Goal: Contribute content: Add original content to the website for others to see

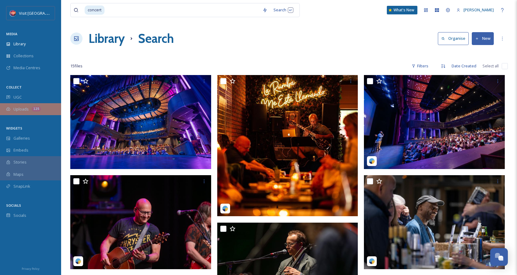
scroll to position [399, 0]
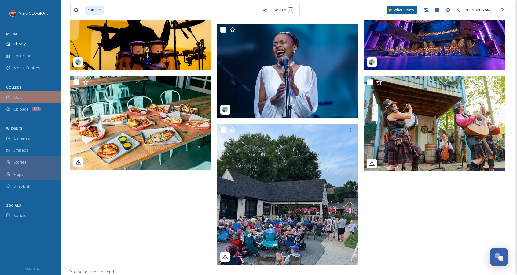
click at [32, 99] on div "UGC" at bounding box center [30, 97] width 61 height 12
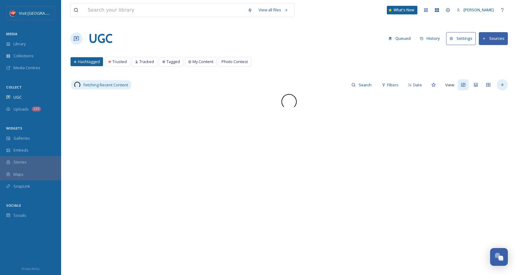
click at [508, 87] on div at bounding box center [502, 84] width 11 height 11
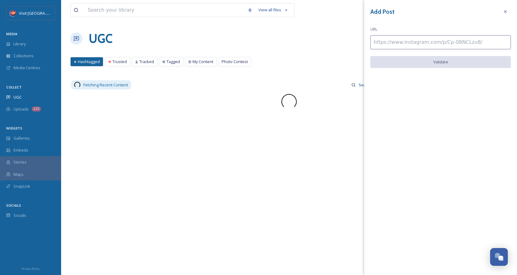
click at [385, 44] on input at bounding box center [441, 42] width 141 height 14
click at [504, 14] on icon at bounding box center [505, 11] width 5 height 5
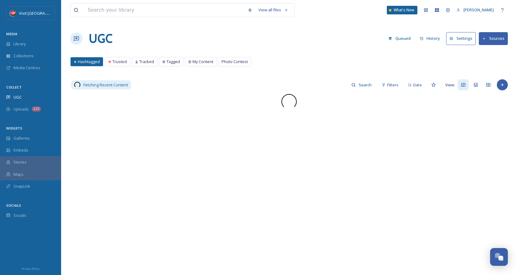
click at [507, 40] on button "Sources" at bounding box center [493, 38] width 29 height 13
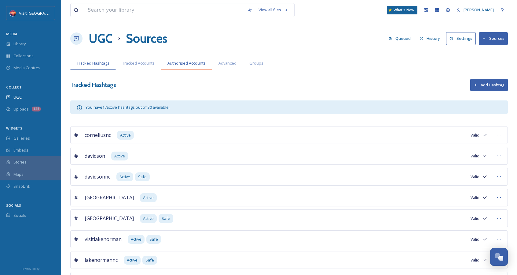
click at [177, 61] on span "Authorised Accounts" at bounding box center [187, 63] width 38 height 6
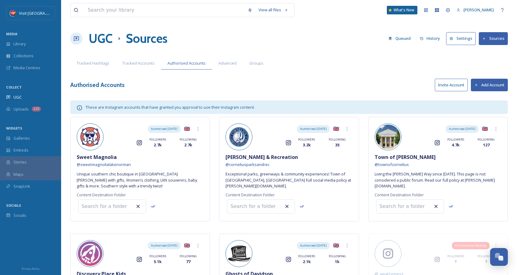
click at [492, 81] on button "Add Account" at bounding box center [489, 85] width 37 height 13
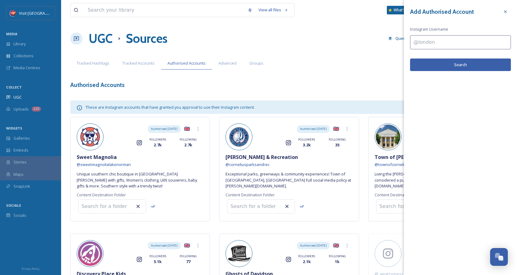
click at [479, 50] on div "Add Authorised Account Instagram Username Search" at bounding box center [460, 38] width 113 height 77
click at [475, 47] on input at bounding box center [460, 42] width 101 height 14
click at [424, 46] on input "cataw" at bounding box center [460, 42] width 101 height 14
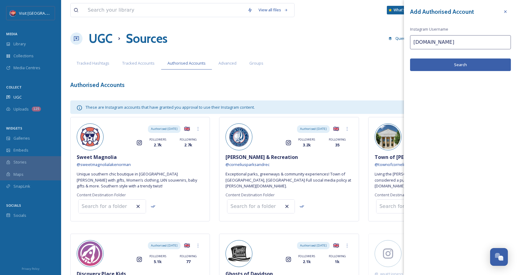
type input "[DOMAIN_NAME]"
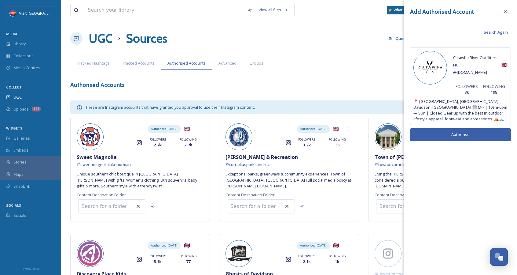
click at [448, 133] on button "Authorise" at bounding box center [460, 134] width 101 height 13
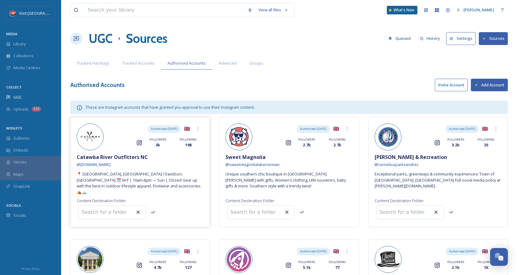
click at [108, 157] on span "Catawba River Outfitters NC" at bounding box center [112, 156] width 71 height 7
click at [193, 129] on div at bounding box center [198, 128] width 11 height 11
click at [129, 135] on div "Authorised: [DATE] 🇬🇧 Instagram FOLLOWERS 3k FOLLOWING 198" at bounding box center [154, 135] width 100 height 24
click at [36, 44] on div "Library" at bounding box center [30, 44] width 61 height 12
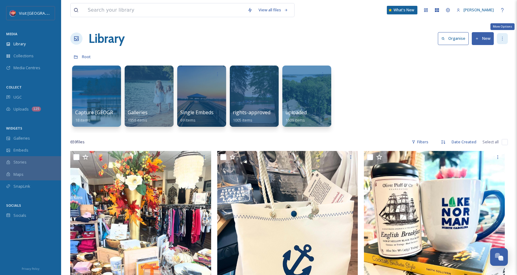
click at [503, 41] on div "More Options" at bounding box center [502, 38] width 11 height 11
click at [403, 51] on div "Root" at bounding box center [289, 57] width 438 height 12
click at [37, 94] on div "UGC" at bounding box center [30, 97] width 61 height 12
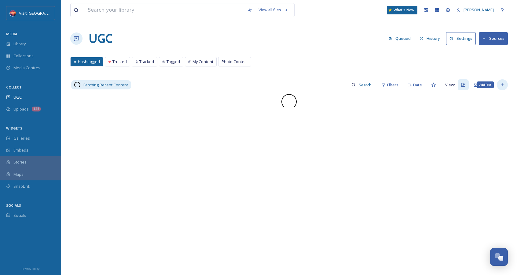
click at [502, 83] on icon at bounding box center [502, 84] width 5 height 5
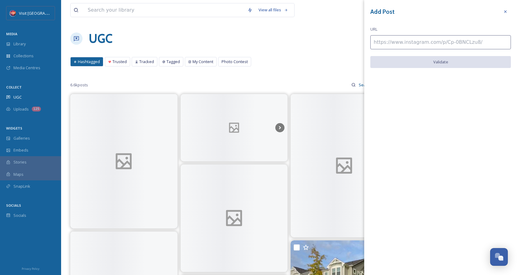
click at [435, 43] on input at bounding box center [441, 42] width 141 height 14
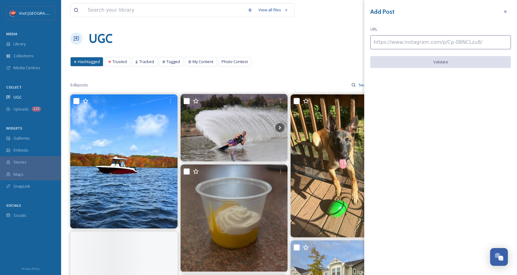
paste input "[URL][DOMAIN_NAME]"
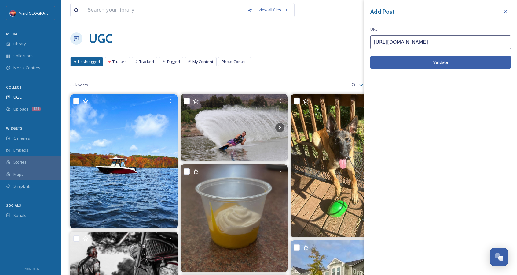
type input "[URL][DOMAIN_NAME]"
click at [428, 56] on button "Validate" at bounding box center [441, 62] width 141 height 13
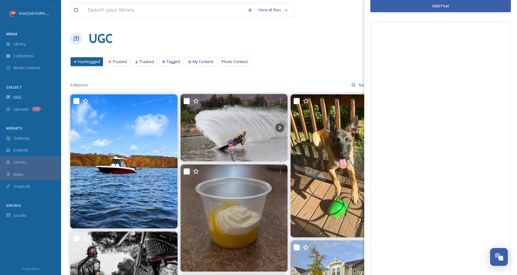
scroll to position [61, 0]
drag, startPoint x: 431, startPoint y: 79, endPoint x: 341, endPoint y: 65, distance: 91.3
click at [340, 65] on div "Hashtagged Trusted Tracked Tagged My Content Photo Contest Hashtagged Trusted T…" at bounding box center [289, 63] width 438 height 13
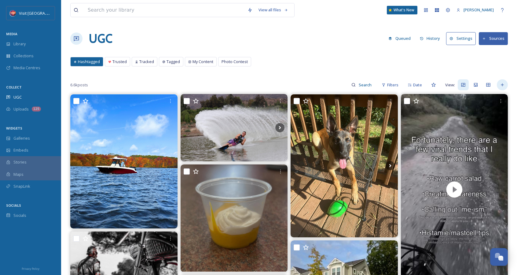
click at [502, 82] on div at bounding box center [502, 84] width 11 height 11
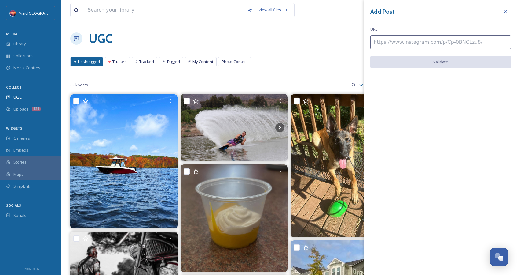
click at [445, 47] on input at bounding box center [441, 42] width 141 height 14
paste input "[URL][DOMAIN_NAME]"
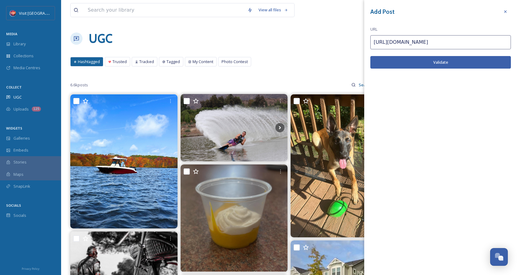
type input "[URL][DOMAIN_NAME]"
click at [445, 60] on button "Validate" at bounding box center [441, 62] width 141 height 13
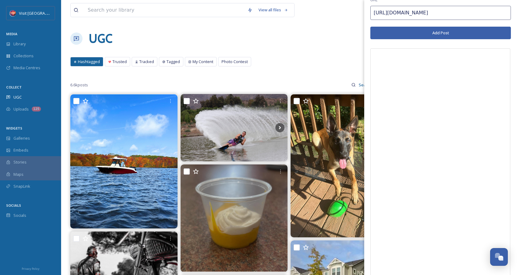
scroll to position [29, 0]
click at [440, 36] on button "Add Post" at bounding box center [441, 33] width 141 height 13
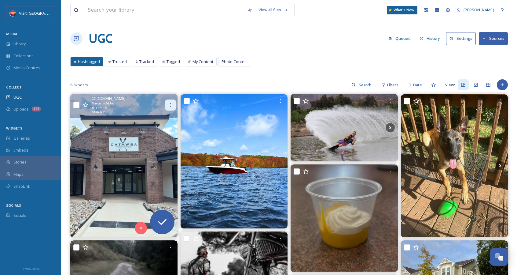
click at [171, 106] on icon at bounding box center [170, 104] width 5 height 5
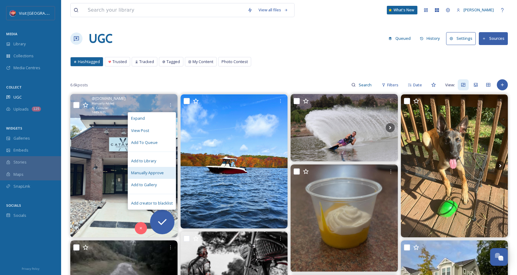
click at [164, 172] on span "Manually Approve" at bounding box center [147, 173] width 33 height 6
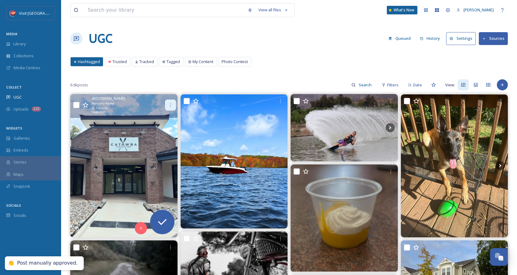
click at [169, 102] on icon at bounding box center [170, 104] width 5 height 5
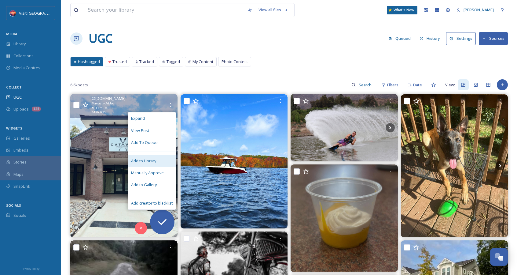
click at [154, 158] on span "Add to Library" at bounding box center [143, 161] width 25 height 6
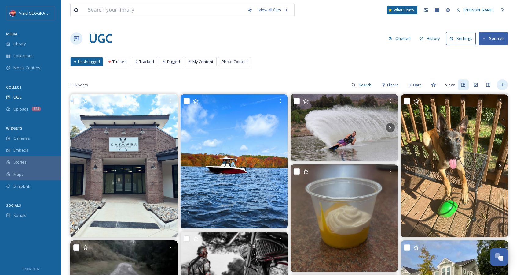
click at [498, 85] on div at bounding box center [502, 84] width 11 height 11
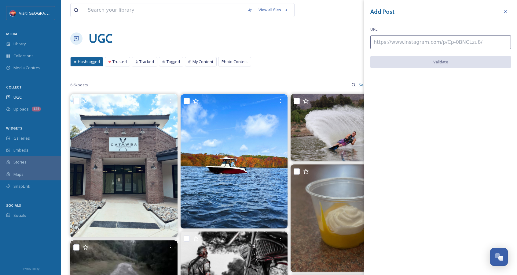
click at [428, 38] on input at bounding box center [441, 42] width 141 height 14
click at [431, 44] on input at bounding box center [441, 42] width 141 height 14
paste input "[URL][DOMAIN_NAME]"
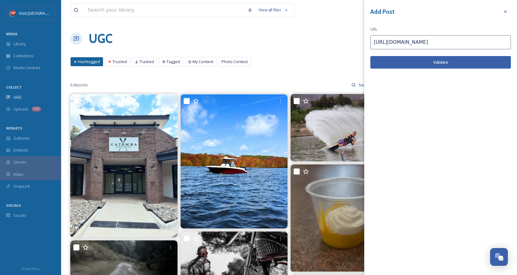
type input "[URL][DOMAIN_NAME]"
click at [418, 63] on button "Validate" at bounding box center [441, 62] width 141 height 13
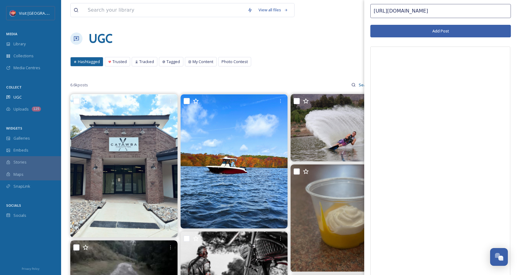
scroll to position [31, 0]
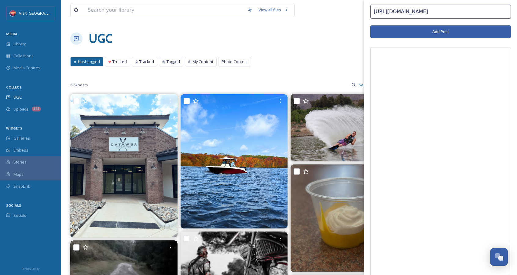
click at [444, 28] on button "Add Post" at bounding box center [441, 31] width 141 height 13
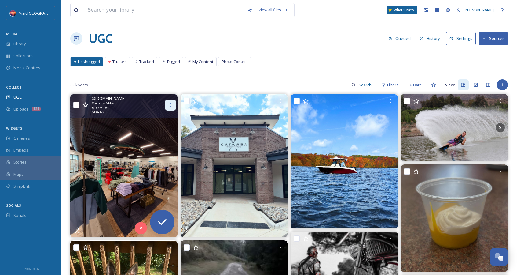
click at [172, 104] on icon at bounding box center [170, 104] width 5 height 5
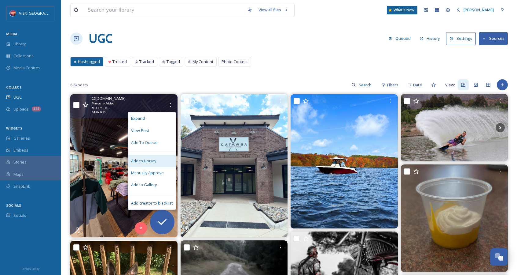
click at [168, 159] on div "Add to Library" at bounding box center [152, 161] width 48 height 12
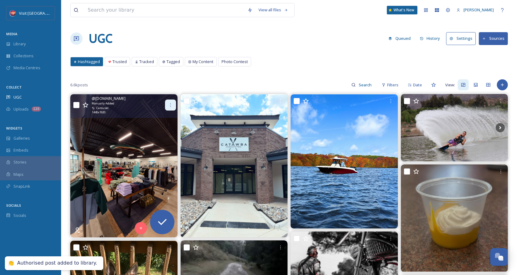
click at [169, 108] on div at bounding box center [170, 104] width 11 height 11
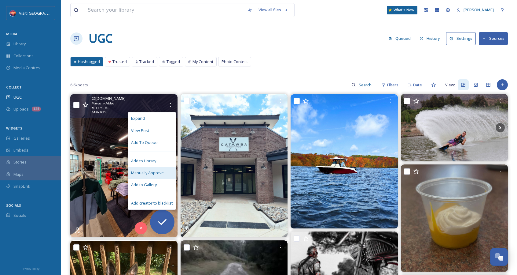
click at [143, 174] on span "Manually Approve" at bounding box center [147, 173] width 33 height 6
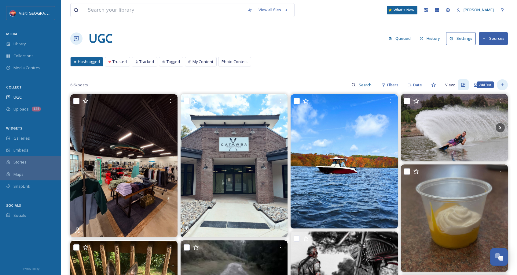
click at [504, 83] on icon at bounding box center [502, 84] width 5 height 5
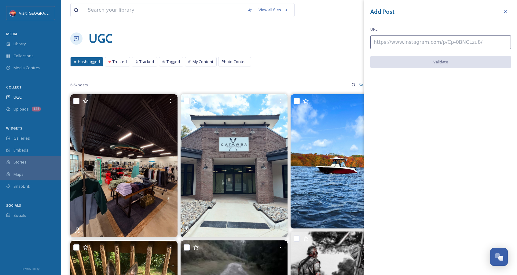
click at [405, 42] on input at bounding box center [441, 42] width 141 height 14
type input "[URL][DOMAIN_NAME]"
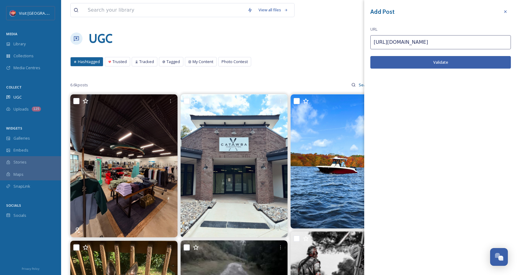
click at [416, 65] on button "Validate" at bounding box center [441, 62] width 141 height 13
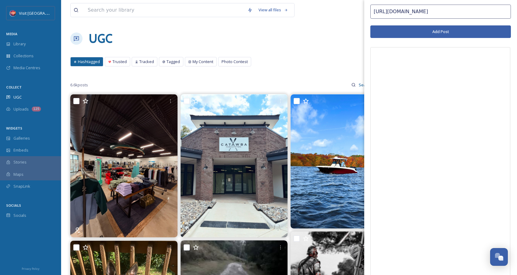
click at [480, 14] on input "[URL][DOMAIN_NAME]" at bounding box center [441, 12] width 141 height 14
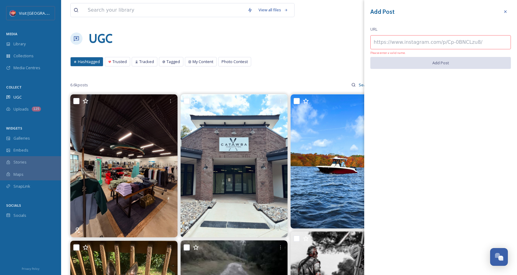
click at [466, 44] on input at bounding box center [441, 42] width 141 height 14
type input "[URL][DOMAIN_NAME]"
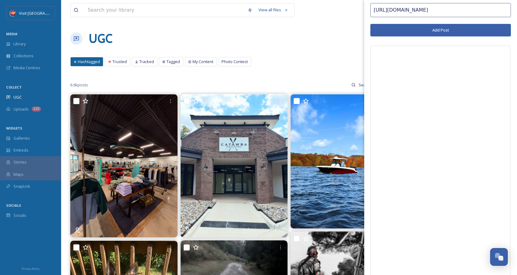
scroll to position [31, 0]
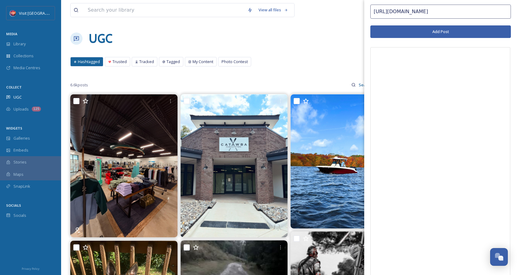
click at [418, 33] on button "Add Post" at bounding box center [441, 31] width 141 height 13
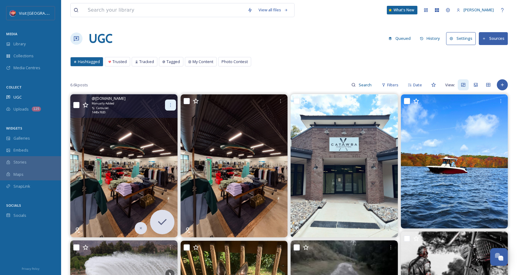
click at [172, 101] on div at bounding box center [170, 104] width 11 height 11
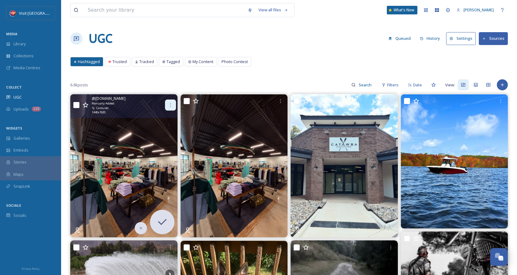
click at [171, 100] on div at bounding box center [170, 104] width 11 height 11
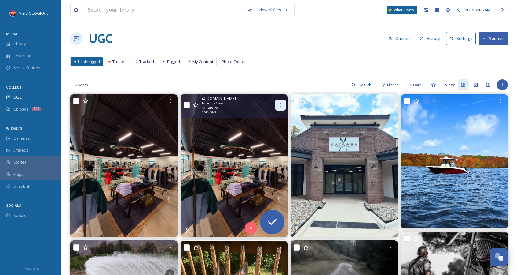
click at [276, 101] on div at bounding box center [280, 104] width 11 height 11
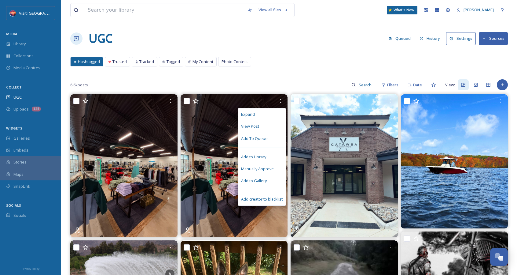
click at [283, 63] on div "Hashtagged Trusted Tracked Tagged My Content Photo Contest Hashtagged Trusted T…" at bounding box center [289, 63] width 438 height 13
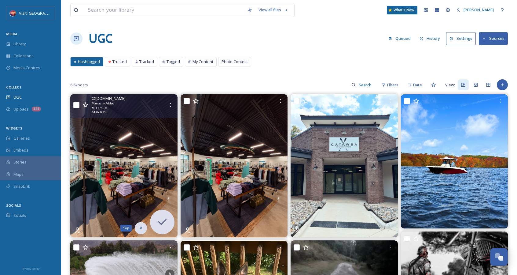
click at [137, 225] on div "Skip" at bounding box center [141, 228] width 12 height 12
click at [74, 104] on input "checkbox" at bounding box center [76, 105] width 6 height 6
checkbox input "true"
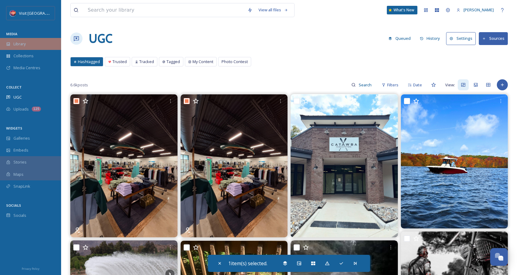
click at [11, 46] on div "Library" at bounding box center [30, 44] width 61 height 12
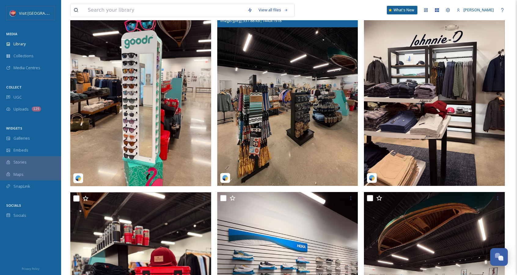
scroll to position [31, 0]
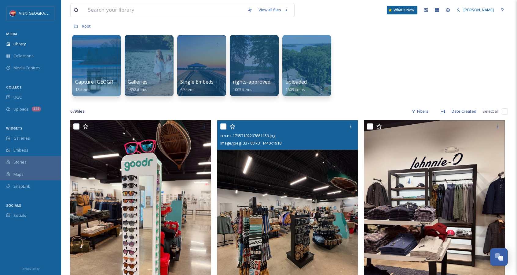
click at [224, 124] on input "checkbox" at bounding box center [223, 126] width 6 height 6
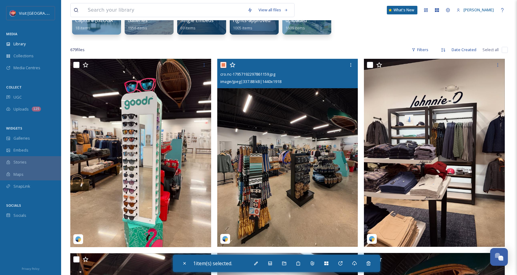
scroll to position [0, 0]
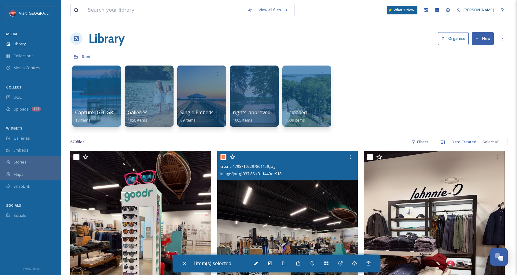
click at [225, 156] on input "checkbox" at bounding box center [223, 157] width 6 height 6
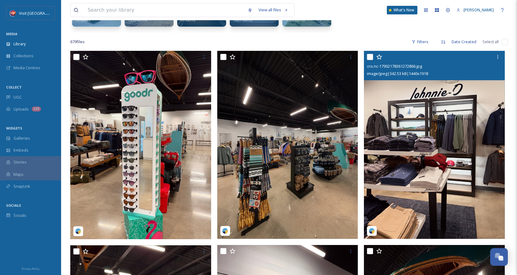
scroll to position [92, 0]
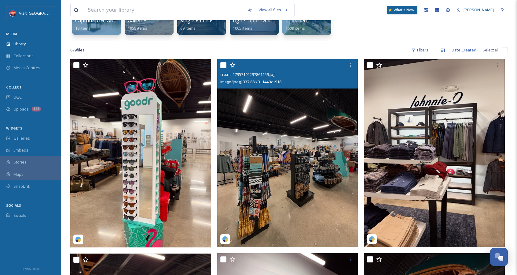
click at [221, 64] on input "checkbox" at bounding box center [223, 65] width 6 height 6
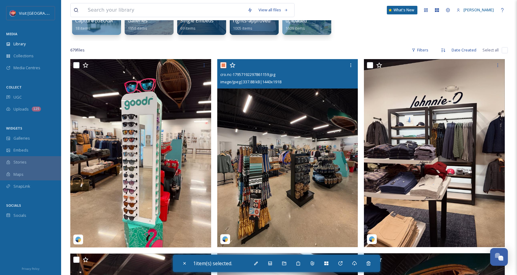
click at [224, 65] on input "checkbox" at bounding box center [223, 65] width 6 height 6
checkbox input "false"
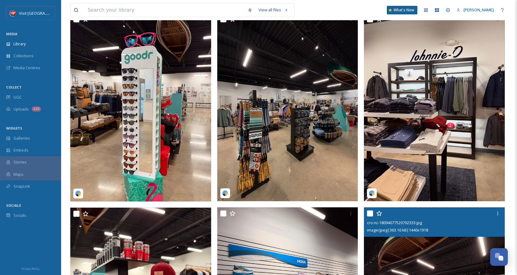
scroll to position [183, 0]
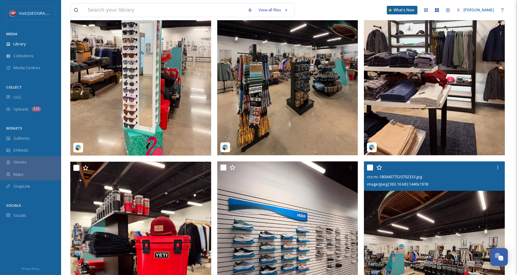
click at [371, 165] on input "checkbox" at bounding box center [370, 167] width 6 height 6
checkbox input "true"
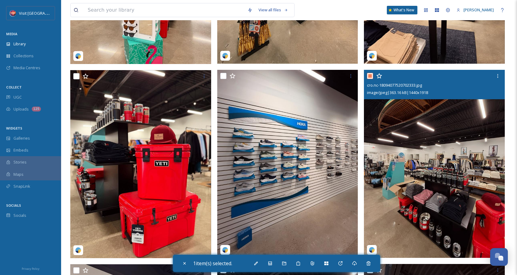
scroll to position [275, 0]
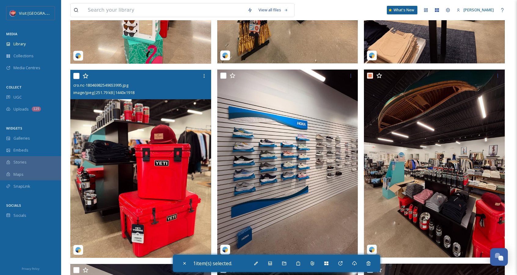
click at [74, 76] on input "checkbox" at bounding box center [76, 76] width 6 height 6
checkbox input "true"
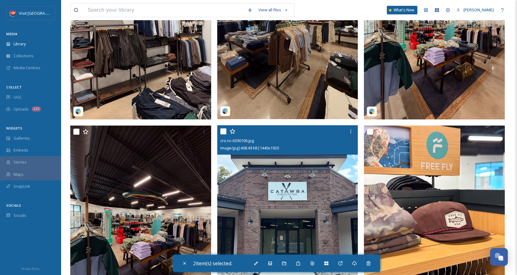
scroll to position [642, 0]
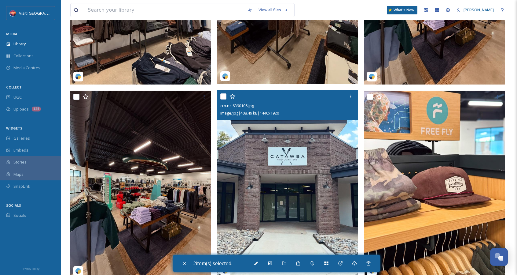
click at [222, 98] on input "checkbox" at bounding box center [223, 96] width 6 height 6
checkbox input "true"
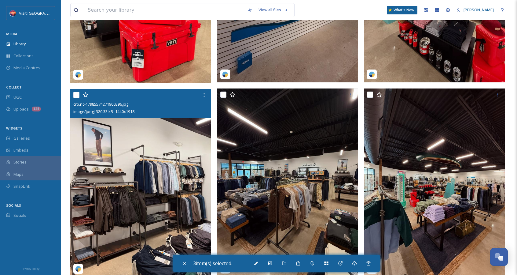
scroll to position [428, 0]
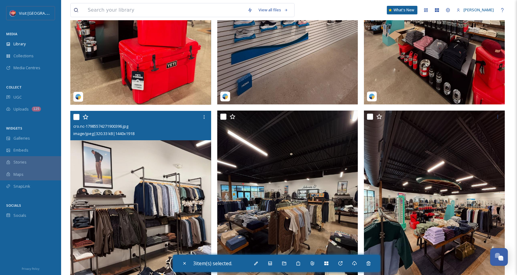
click at [74, 117] on input "checkbox" at bounding box center [76, 117] width 6 height 6
checkbox input "true"
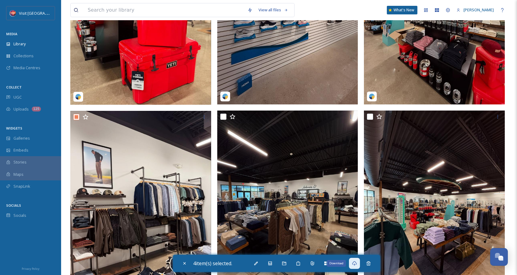
click at [353, 262] on div "Download" at bounding box center [354, 262] width 11 height 11
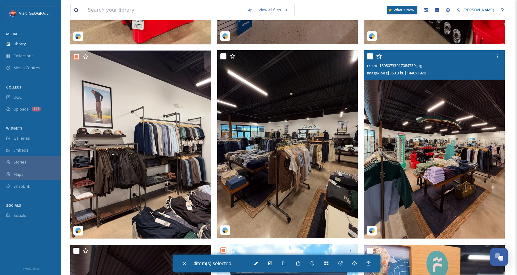
scroll to position [489, 0]
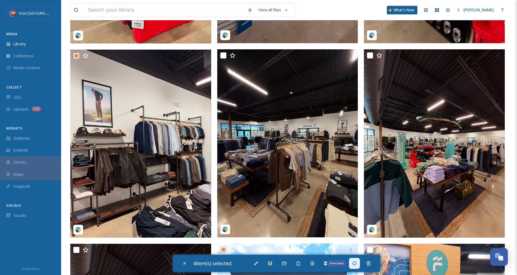
click at [360, 263] on div "Download" at bounding box center [354, 262] width 11 height 11
